Goal: Transaction & Acquisition: Book appointment/travel/reservation

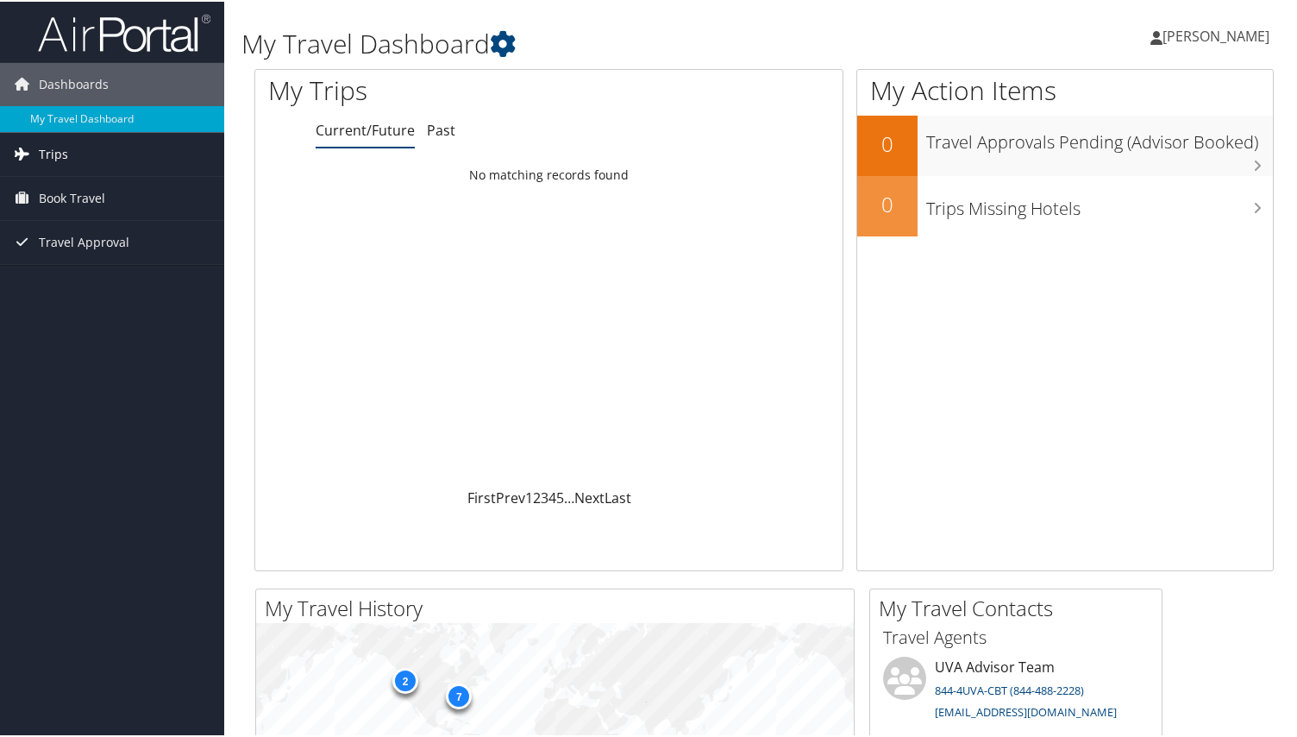
scroll to position [4, 0]
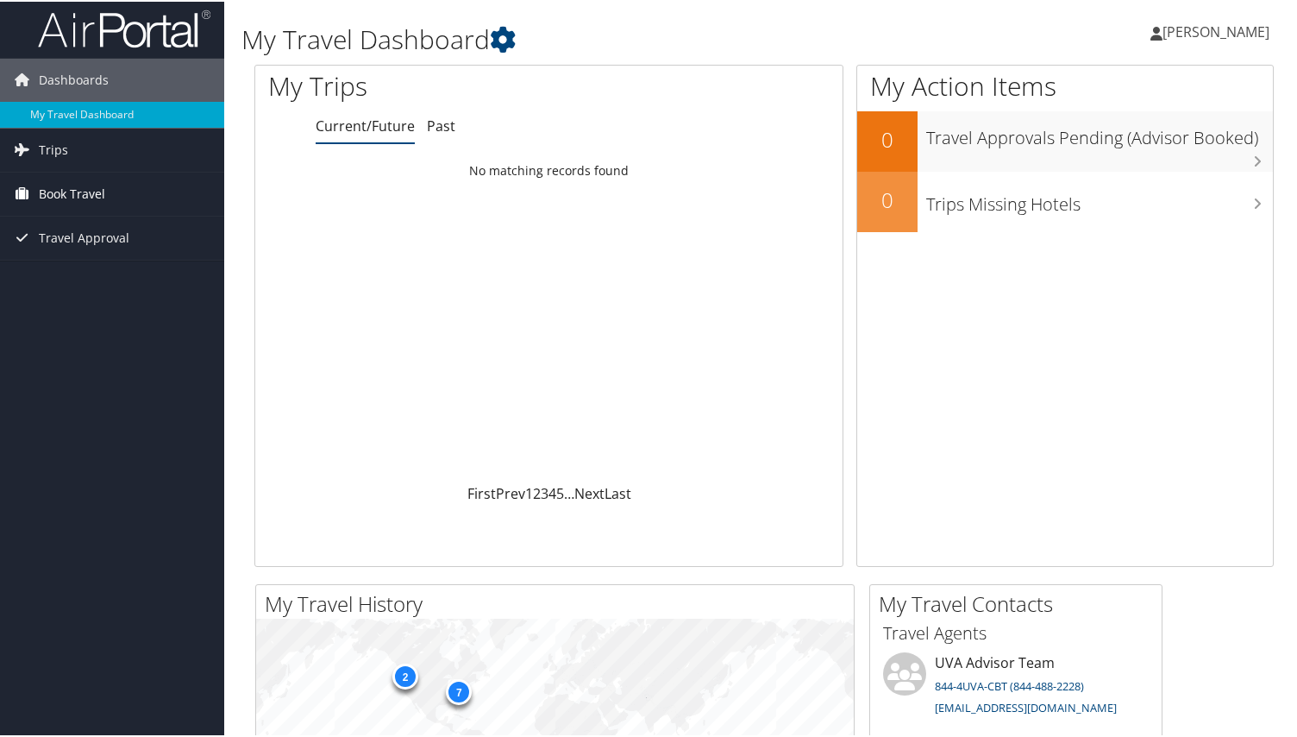
click at [64, 183] on span "Book Travel" at bounding box center [72, 192] width 66 height 43
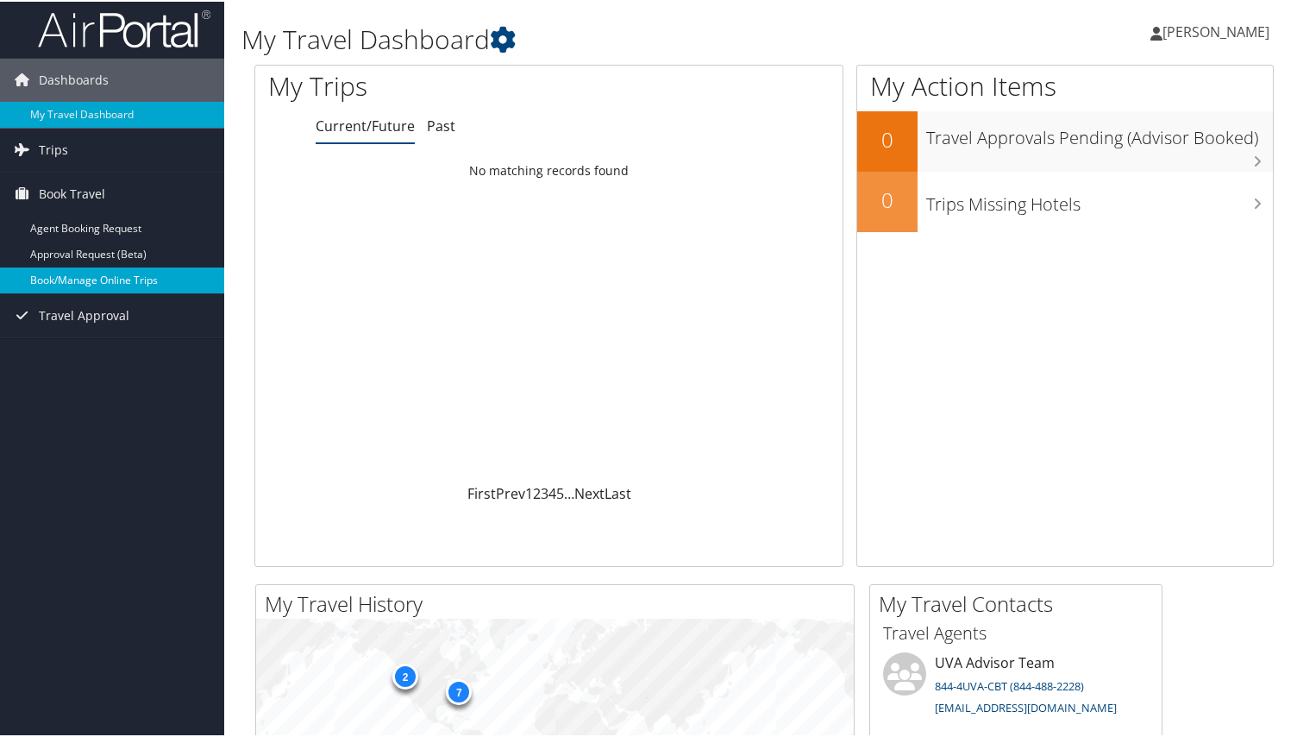
click at [123, 273] on link "Book/Manage Online Trips" at bounding box center [112, 279] width 224 height 26
click at [141, 279] on link "Book/Manage Online Trips" at bounding box center [112, 279] width 224 height 26
click at [114, 285] on link "Book/Manage Online Trips" at bounding box center [112, 279] width 224 height 26
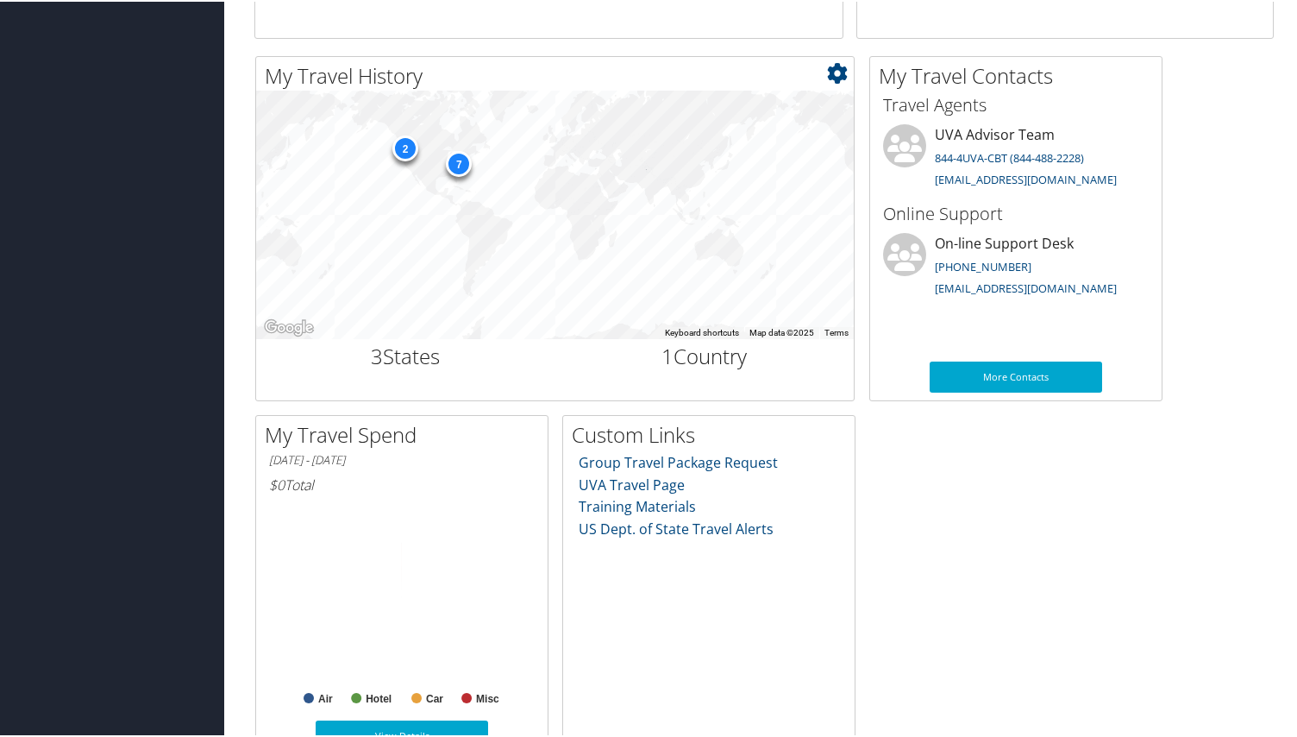
scroll to position [562, 0]
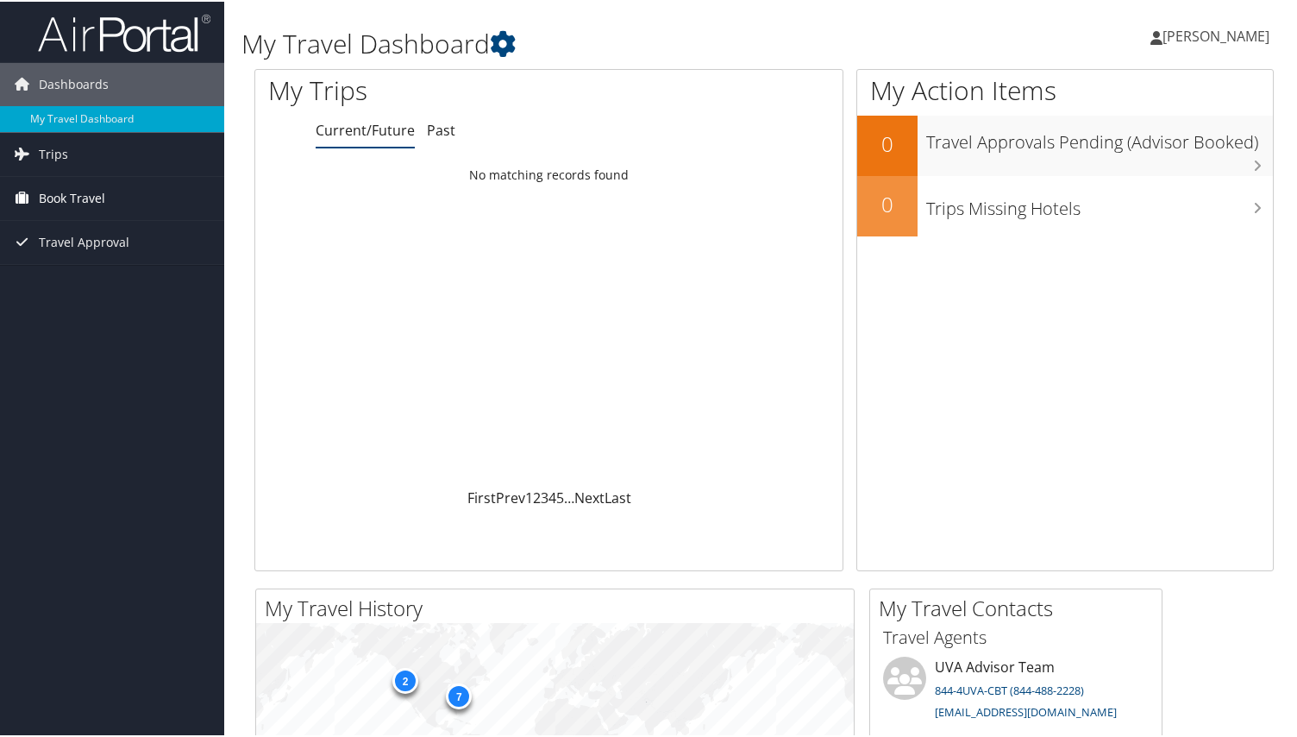
click at [91, 204] on span "Book Travel" at bounding box center [72, 196] width 66 height 43
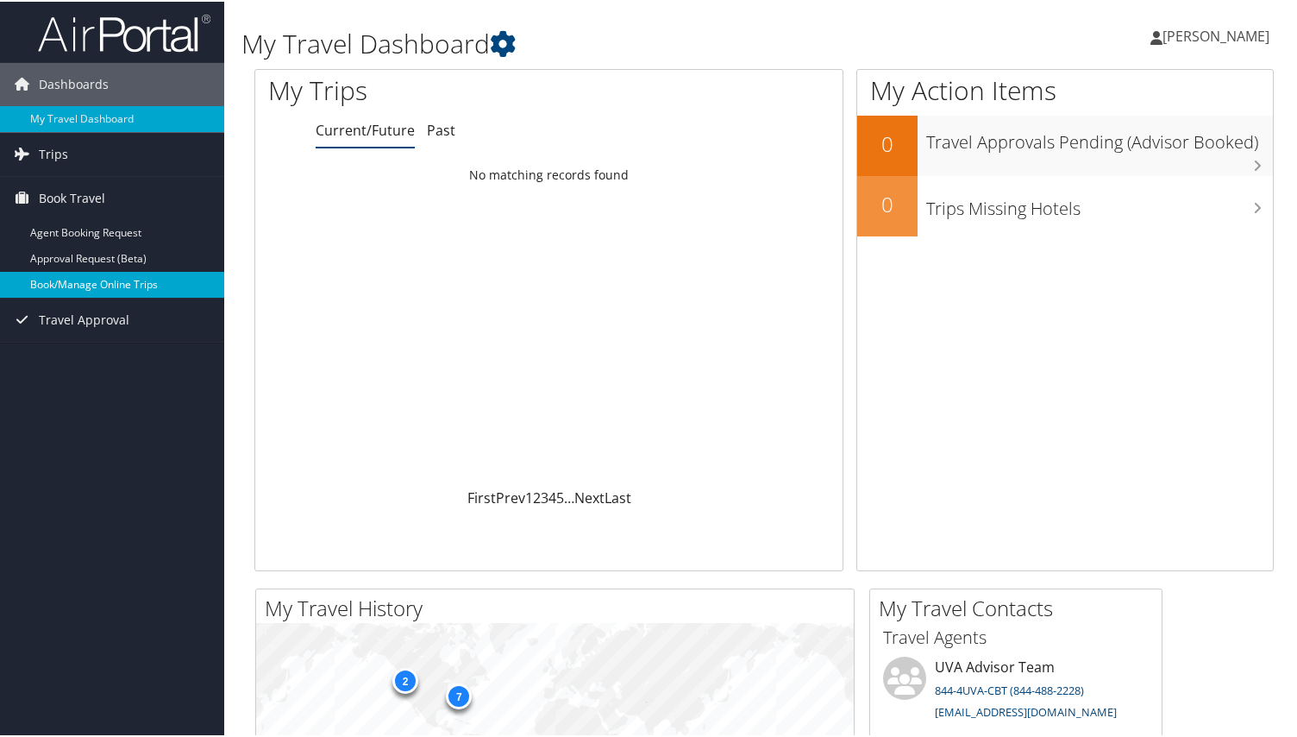
click at [114, 277] on link "Book/Manage Online Trips" at bounding box center [112, 283] width 224 height 26
